Goal: Information Seeking & Learning: Learn about a topic

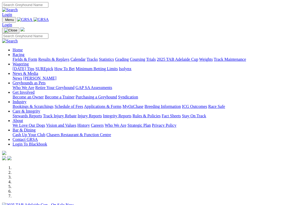
scroll to position [105, 0]
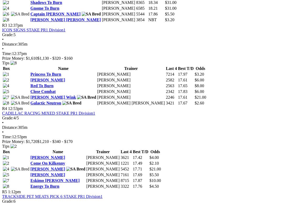
scroll to position [418, 0]
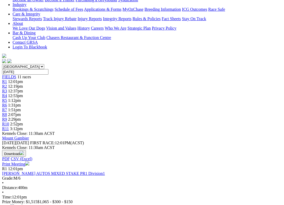
scroll to position [105, 0]
